Goal: Find specific page/section

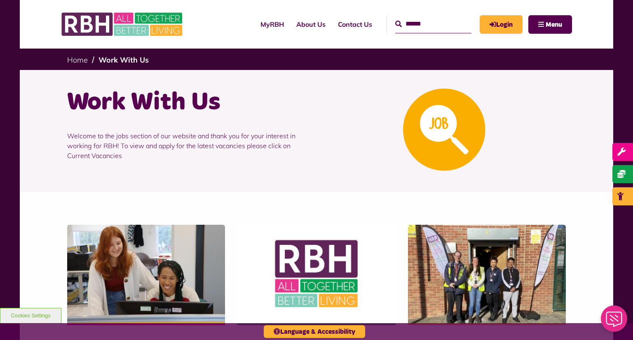
click at [365, 166] on div at bounding box center [443, 129] width 255 height 86
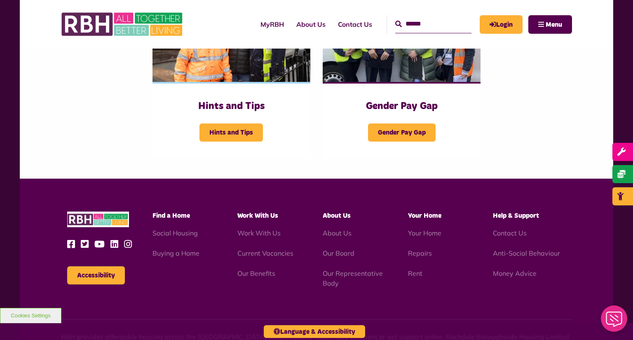
scroll to position [445, 0]
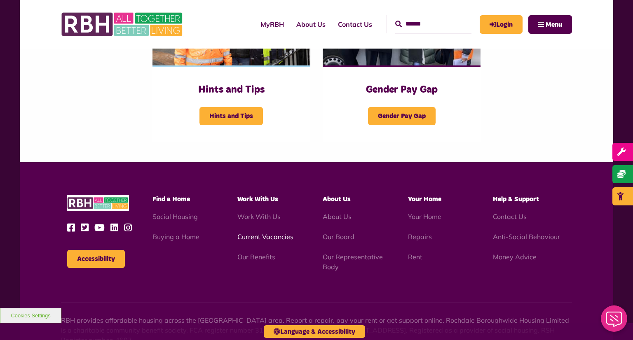
click at [256, 241] on link "Current Vacancies" at bounding box center [265, 237] width 56 height 8
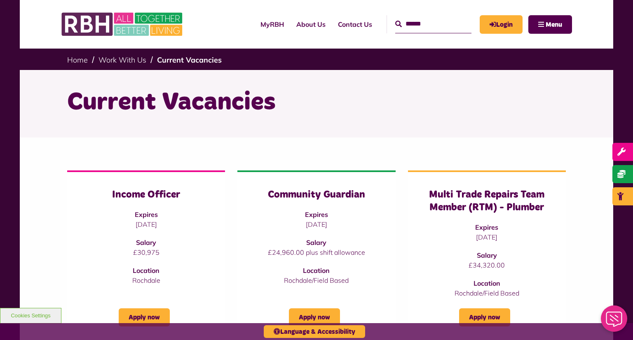
click at [462, 124] on div "Current Vacancies" at bounding box center [316, 102] width 511 height 65
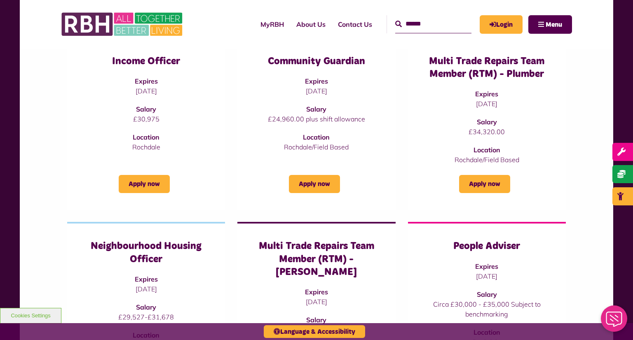
scroll to position [132, 0]
